Goal: Find specific page/section: Find specific page/section

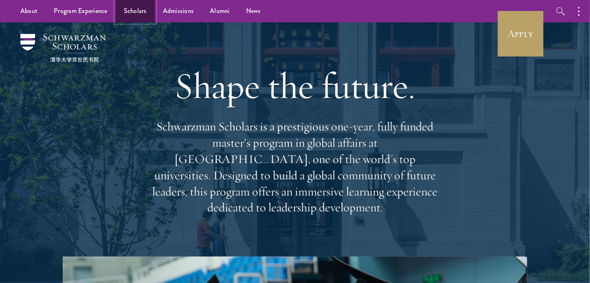
click at [141, 14] on link "Scholars" at bounding box center [135, 11] width 39 height 22
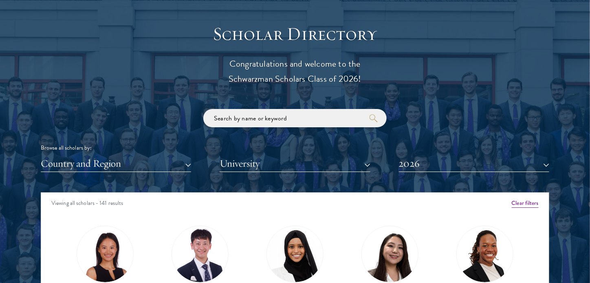
scroll to position [937, 0]
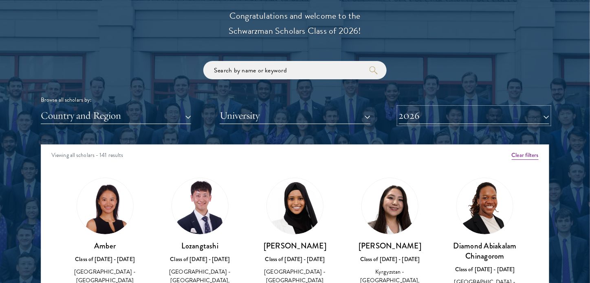
click at [436, 117] on button "2026" at bounding box center [474, 116] width 150 height 17
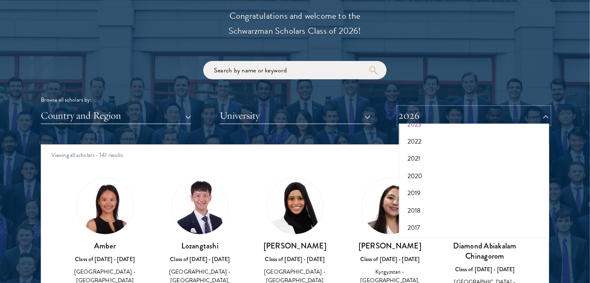
scroll to position [43, 0]
click at [419, 181] on button "2022" at bounding box center [473, 182] width 145 height 17
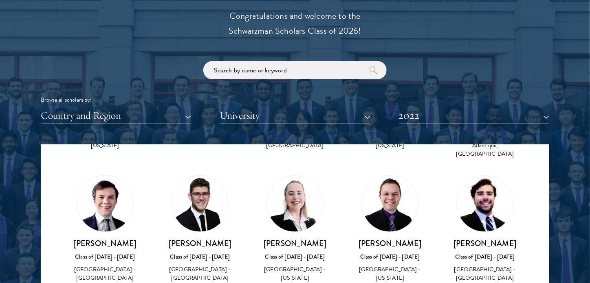
scroll to position [204, 0]
